Goal: Task Accomplishment & Management: Use online tool/utility

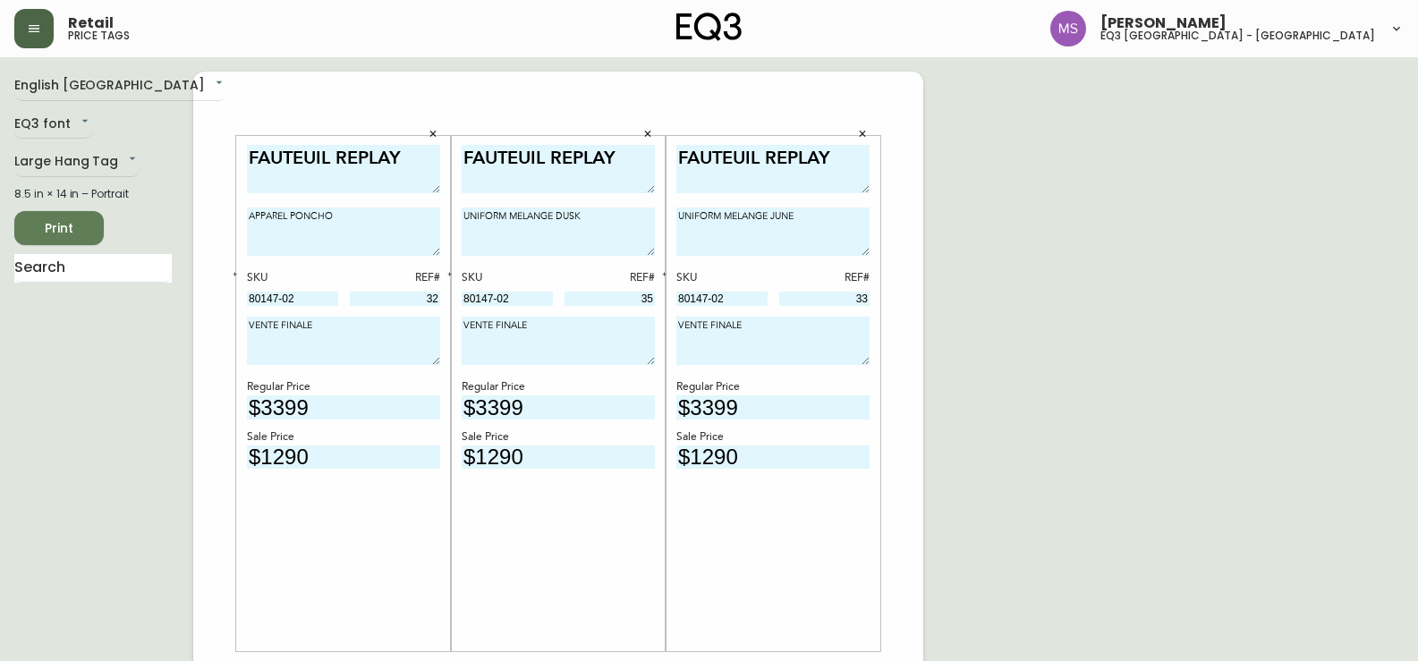
click at [39, 32] on icon "button" at bounding box center [34, 28] width 11 height 7
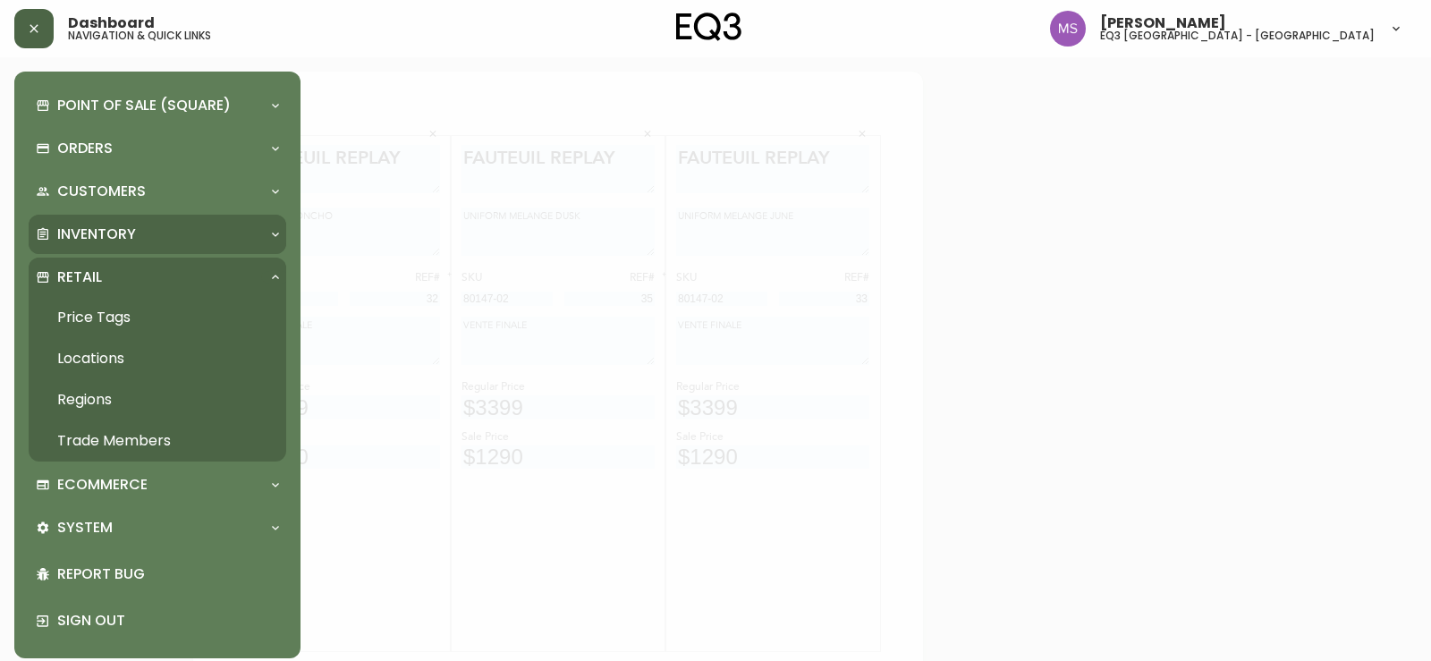
click at [112, 231] on p "Inventory" at bounding box center [96, 235] width 79 height 20
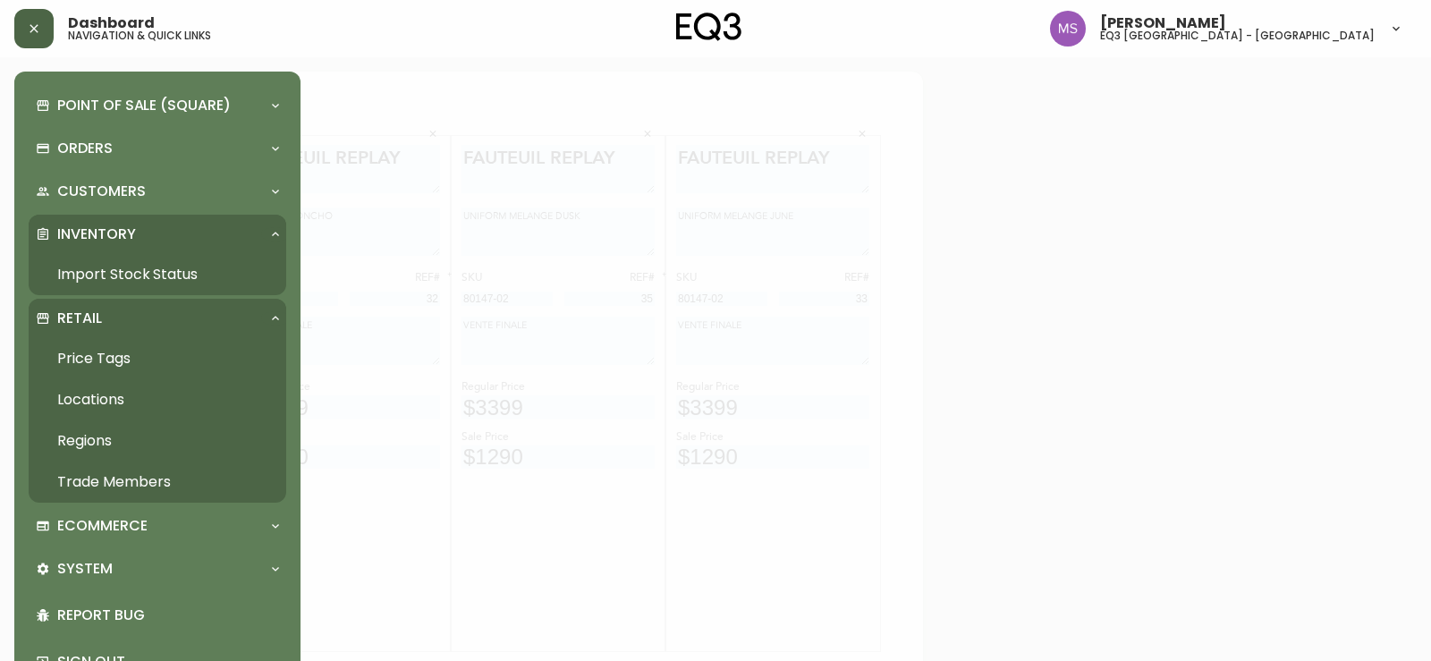
click at [112, 270] on link "Import Stock Status" at bounding box center [158, 274] width 258 height 41
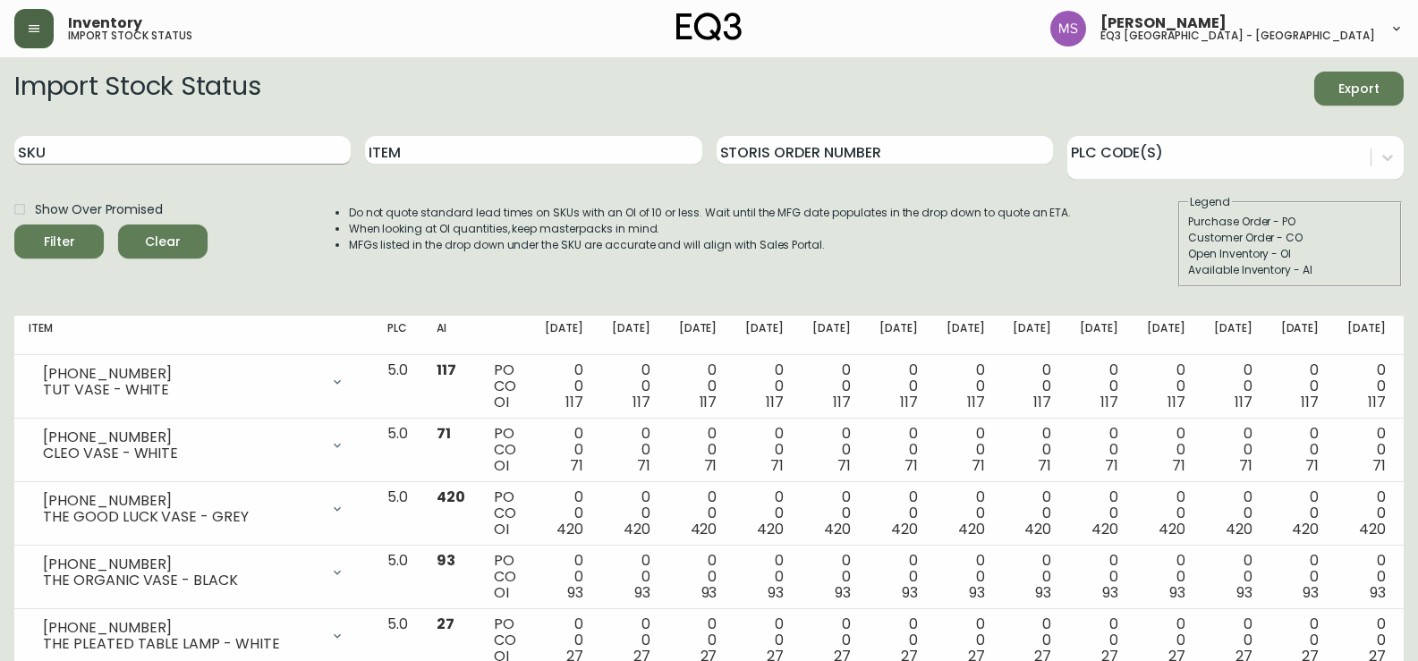
click at [98, 147] on input "SKU" at bounding box center [182, 150] width 336 height 29
paste input "3020-982-13-A"
click at [62, 252] on div "Filter" at bounding box center [59, 242] width 31 height 22
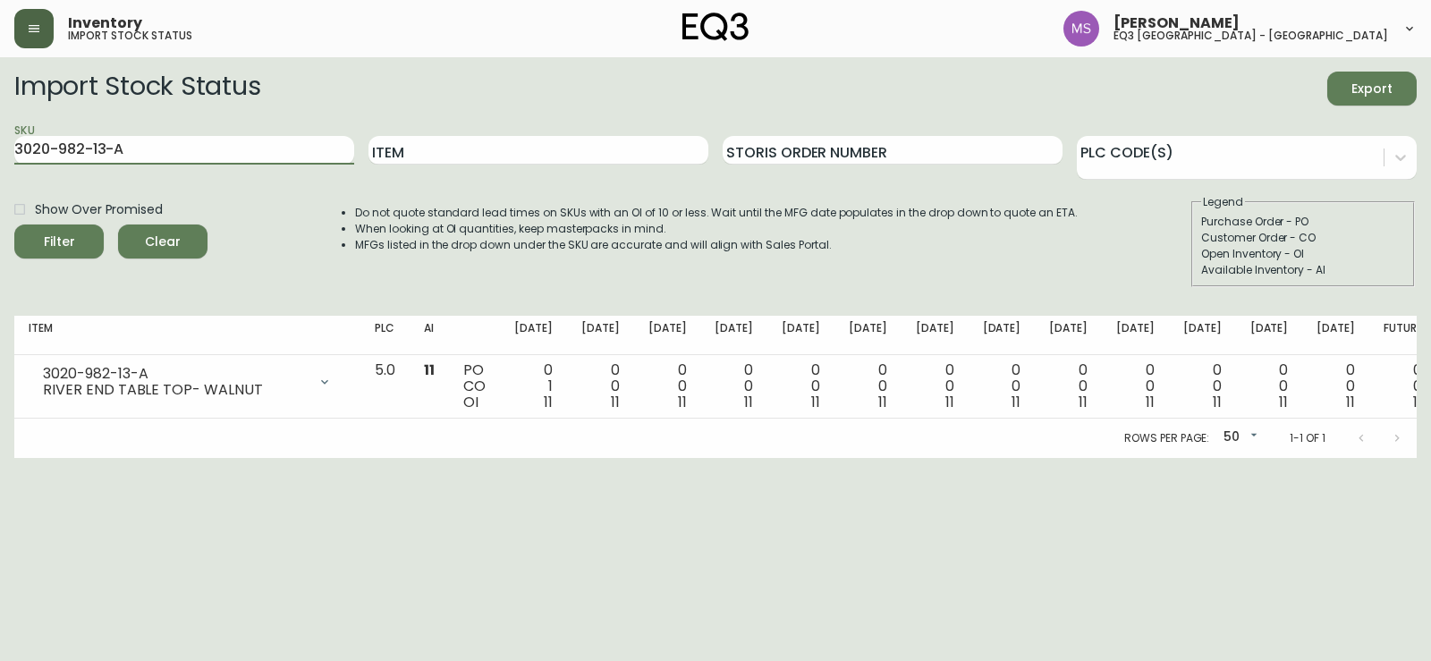
drag, startPoint x: 4, startPoint y: 156, endPoint x: 0, endPoint y: 167, distance: 12.2
click at [0, 167] on main "Import Stock Status Export SKU 3020-982-13-A Item Storis Order Number PLC Code(…" at bounding box center [715, 257] width 1431 height 401
paste input "40-B"
type input "3020-982-40-B"
click at [56, 238] on icon "submit" at bounding box center [51, 239] width 25 height 25
